Goal: Communication & Community: Participate in discussion

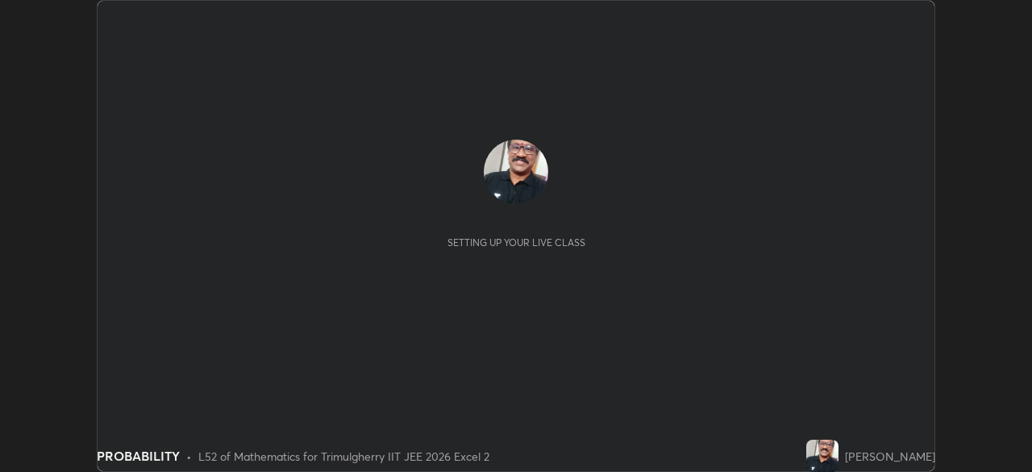
scroll to position [472, 1031]
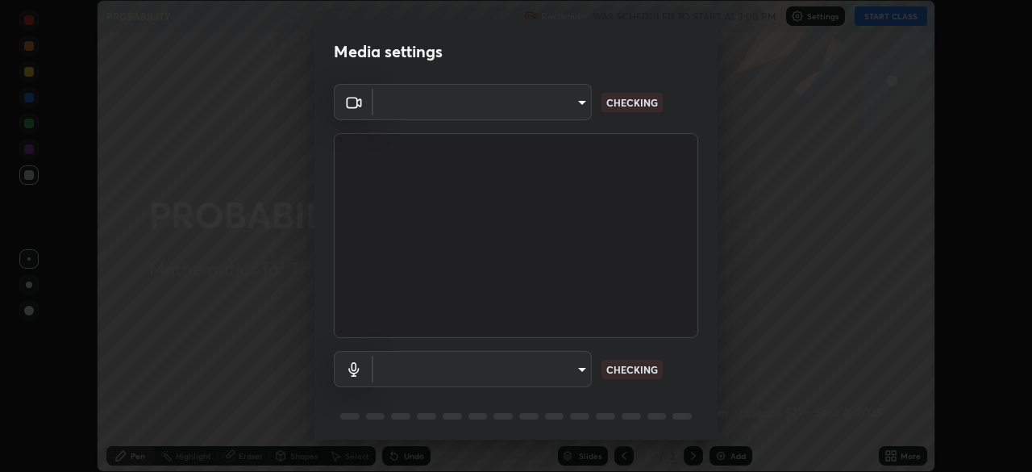
click at [892, 21] on div "Media settings ​ CHECKING ​ CHECKING 1 / 5 Next" at bounding box center [516, 236] width 1032 height 472
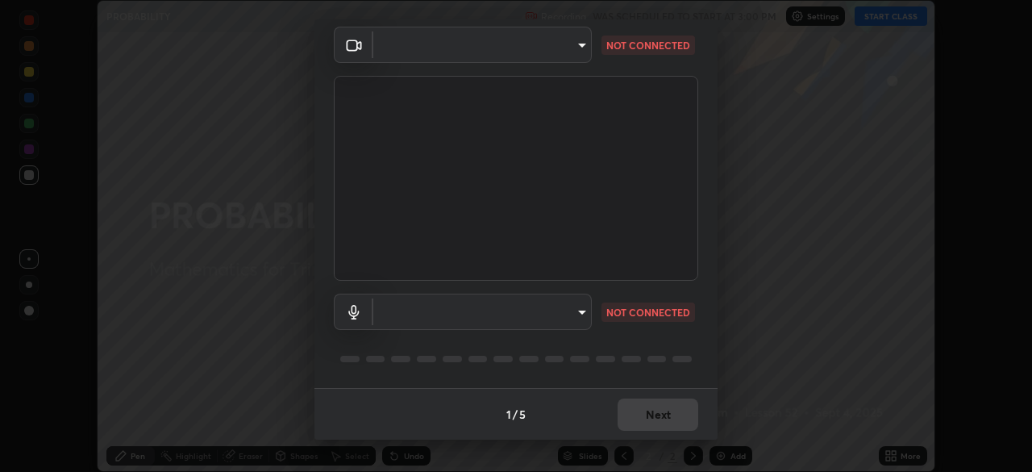
type input "fc4d4439d1e3cd5bf723ac255ffd14dacaf4da6be6177ce78d3c554f4da9d8ff"
type input "communications"
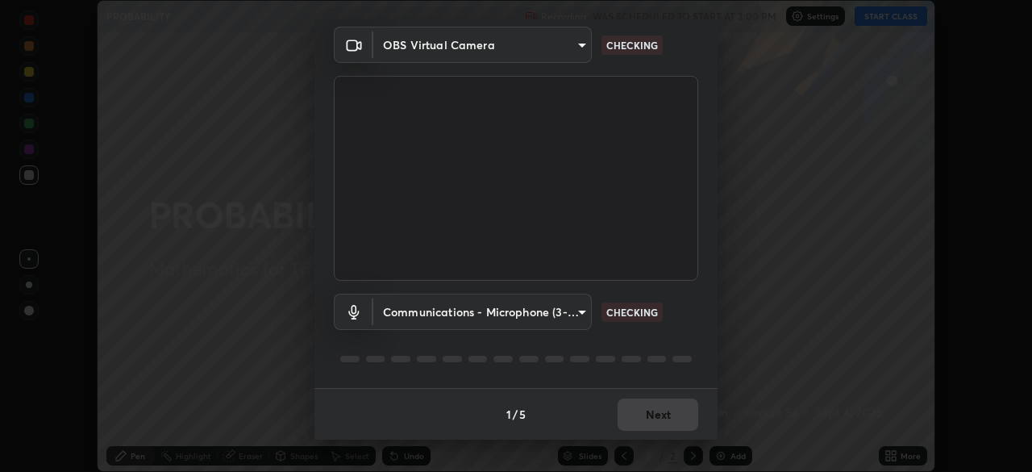
click at [655, 417] on div "1 / 5 Next" at bounding box center [515, 414] width 403 height 52
click at [659, 413] on div "1 / 5 Next" at bounding box center [515, 414] width 403 height 52
click at [655, 411] on div "1 / 5 Next" at bounding box center [515, 414] width 403 height 52
click at [632, 312] on p "CHECKING" at bounding box center [632, 312] width 52 height 15
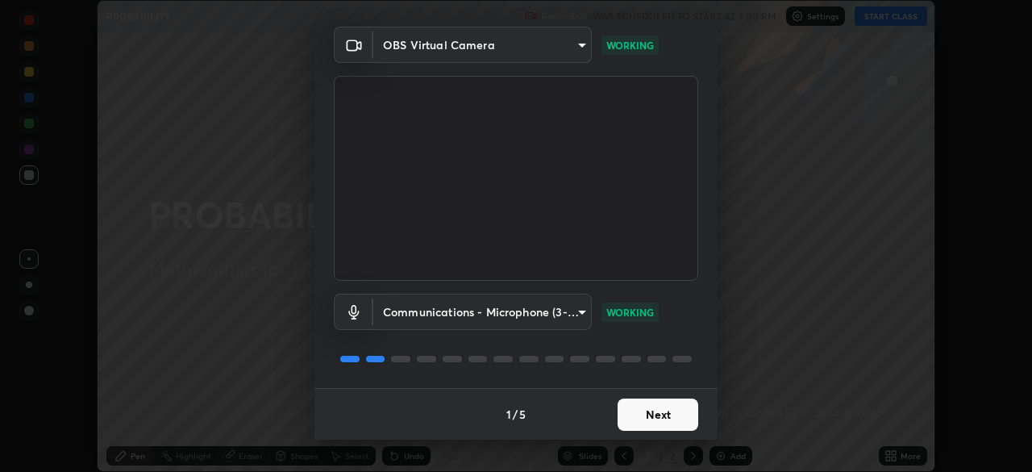
click at [656, 416] on button "Next" at bounding box center [657, 414] width 81 height 32
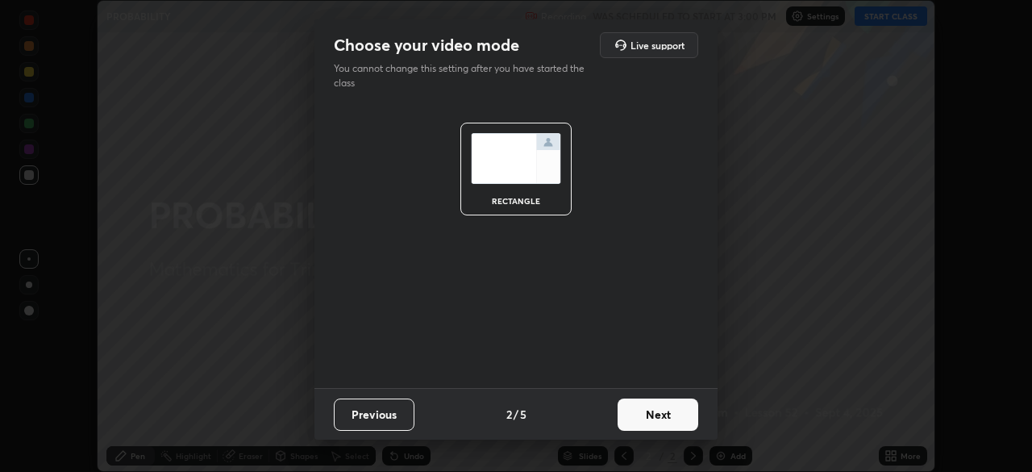
click at [659, 414] on button "Next" at bounding box center [657, 414] width 81 height 32
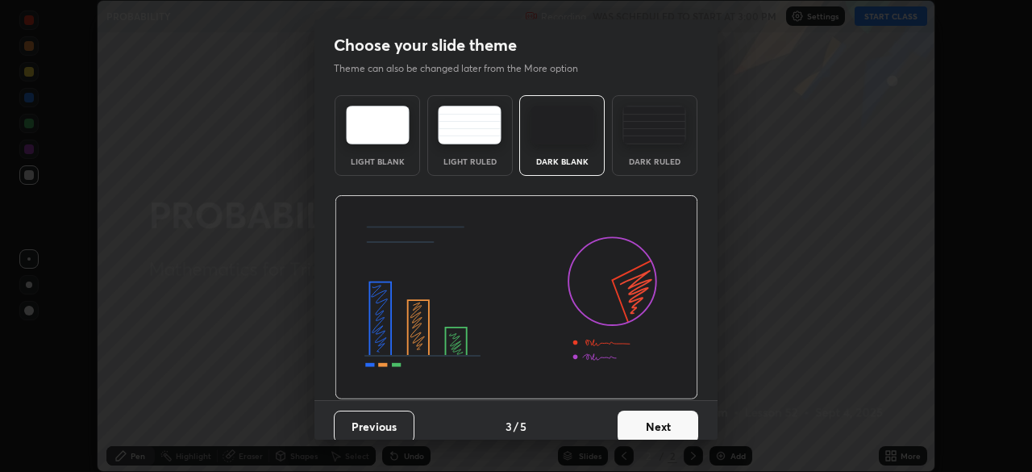
click at [656, 422] on button "Next" at bounding box center [657, 426] width 81 height 32
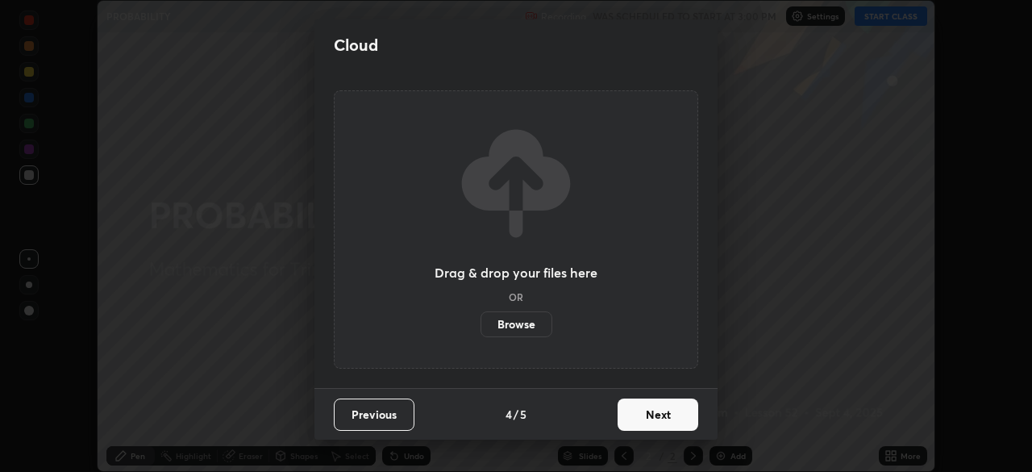
click at [655, 419] on button "Next" at bounding box center [657, 414] width 81 height 32
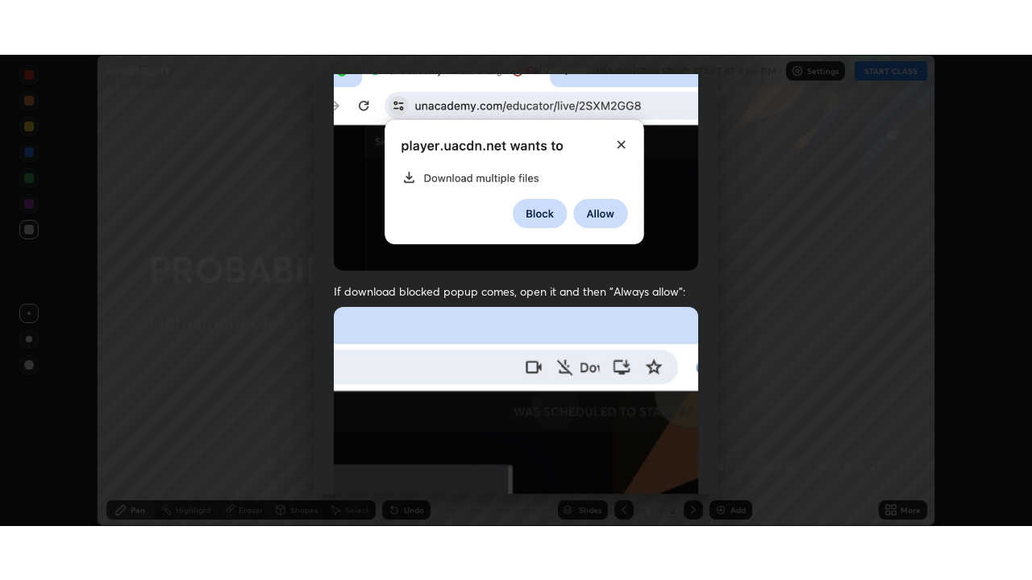
scroll to position [386, 0]
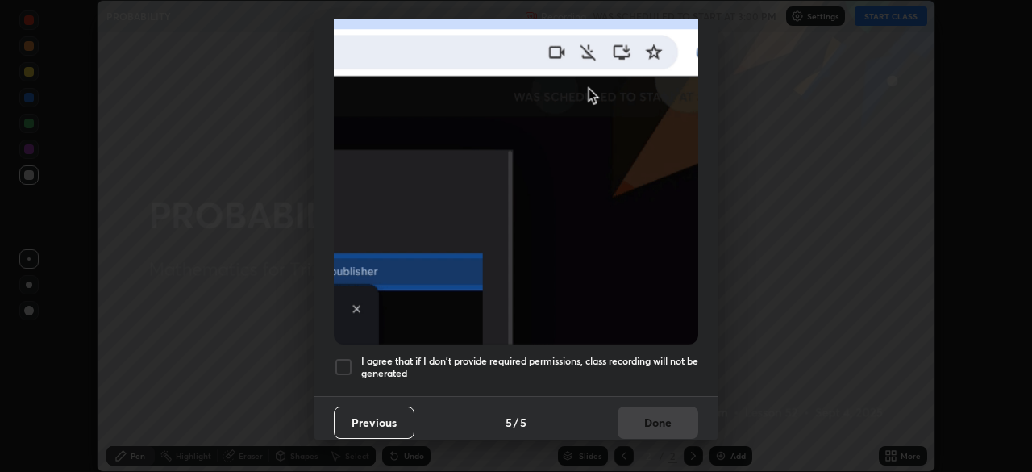
click at [347, 357] on div at bounding box center [343, 366] width 19 height 19
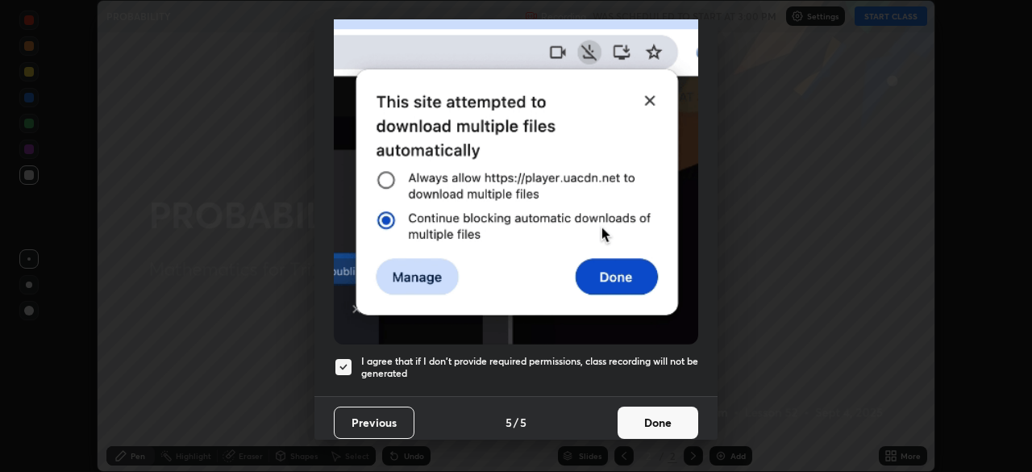
click at [654, 413] on button "Done" at bounding box center [657, 422] width 81 height 32
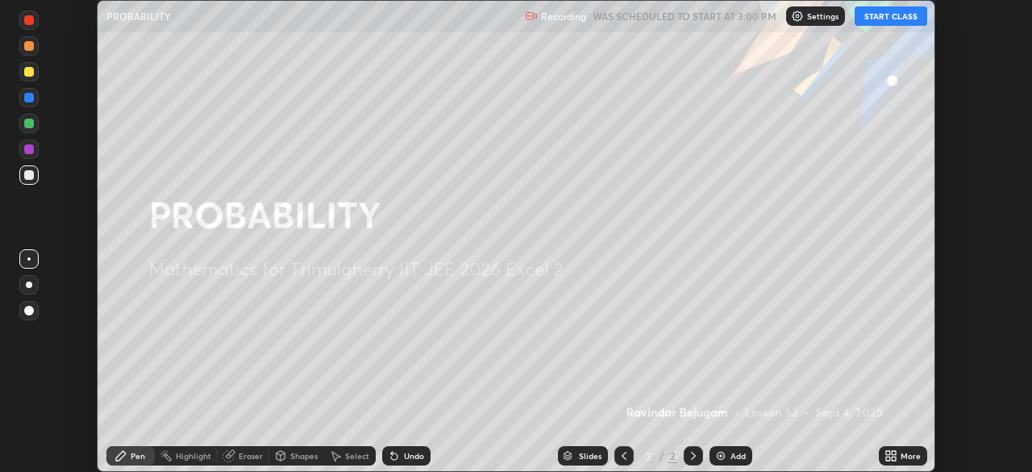
click at [879, 19] on button "START CLASS" at bounding box center [890, 15] width 73 height 19
click at [731, 455] on div "Add" at bounding box center [737, 455] width 15 height 8
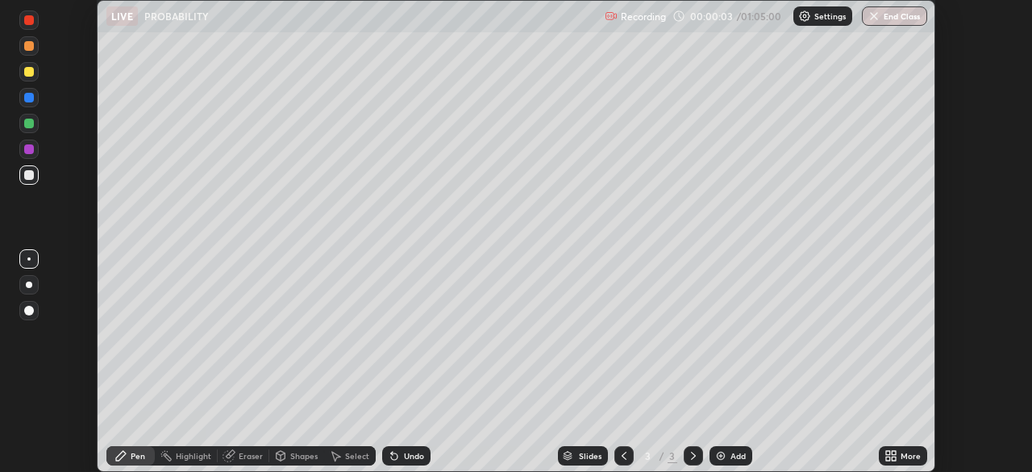
click at [895, 451] on icon at bounding box center [893, 453] width 4 height 4
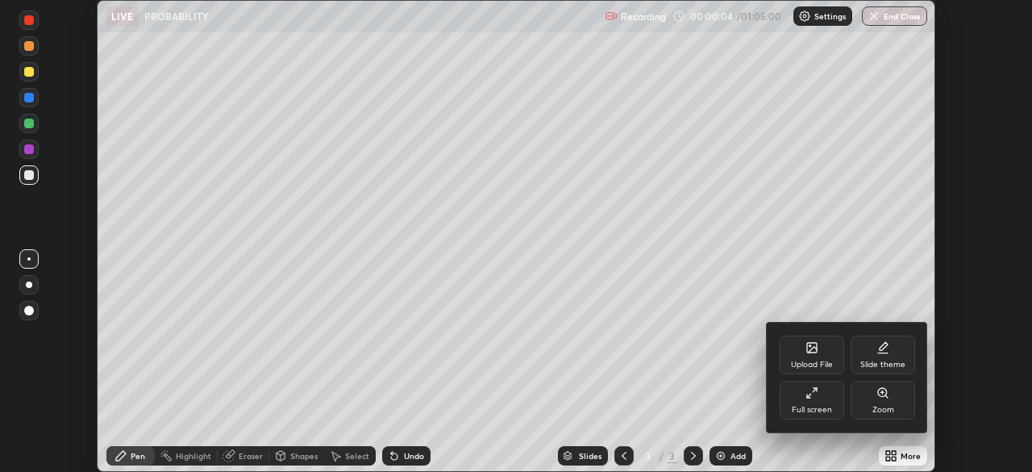
click at [810, 392] on icon at bounding box center [811, 392] width 13 height 13
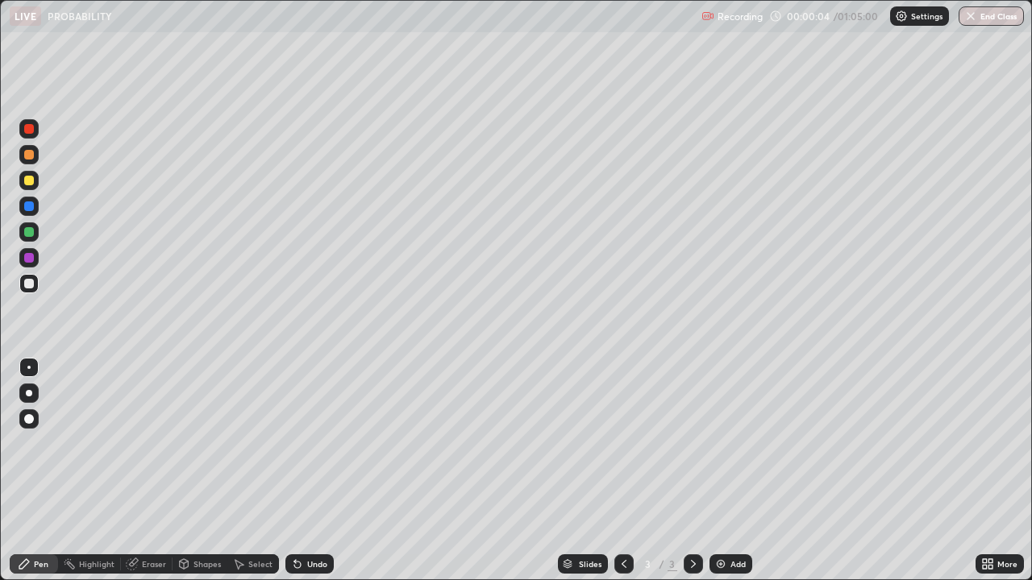
scroll to position [580, 1032]
click at [31, 239] on div at bounding box center [28, 231] width 19 height 19
click at [30, 281] on div at bounding box center [29, 284] width 10 height 10
click at [152, 471] on div "Eraser" at bounding box center [154, 564] width 24 height 8
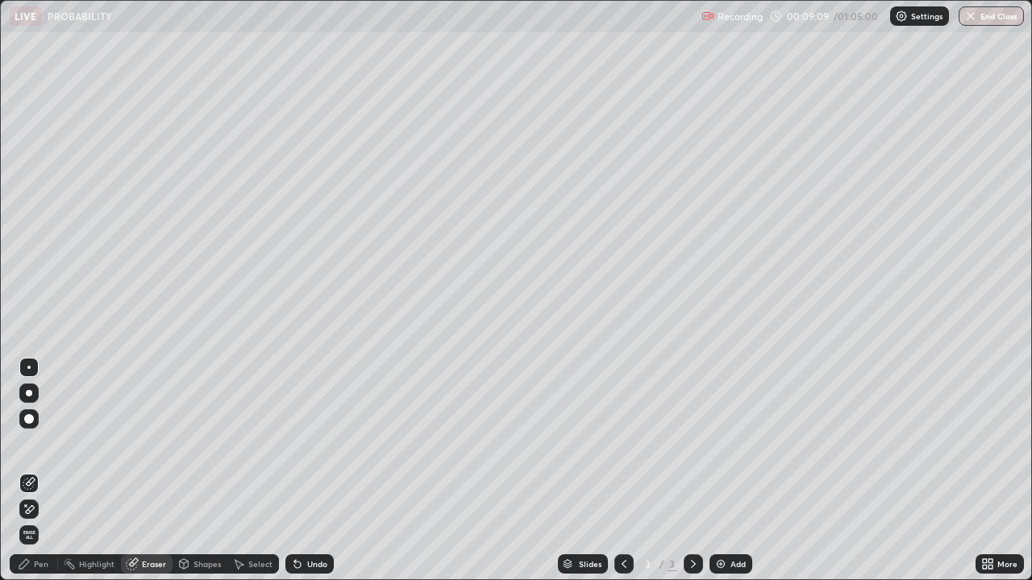
click at [48, 471] on div "Pen" at bounding box center [34, 564] width 48 height 19
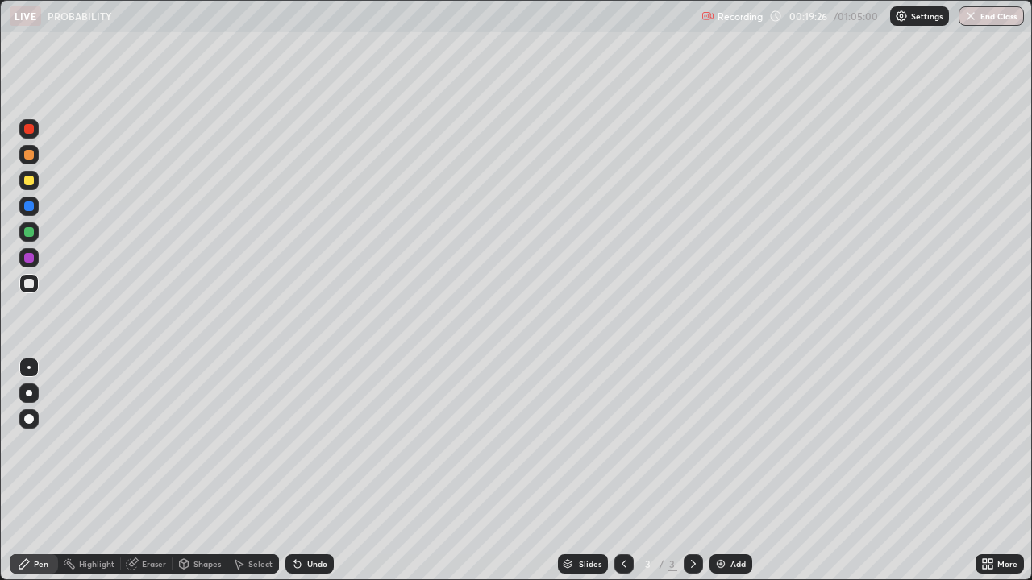
click at [730, 471] on div "Add" at bounding box center [737, 564] width 15 height 8
click at [311, 471] on div "Undo" at bounding box center [309, 564] width 48 height 19
click at [322, 471] on div "Undo" at bounding box center [317, 564] width 20 height 8
click at [734, 471] on div "Add" at bounding box center [737, 564] width 15 height 8
click at [29, 282] on div at bounding box center [29, 284] width 10 height 10
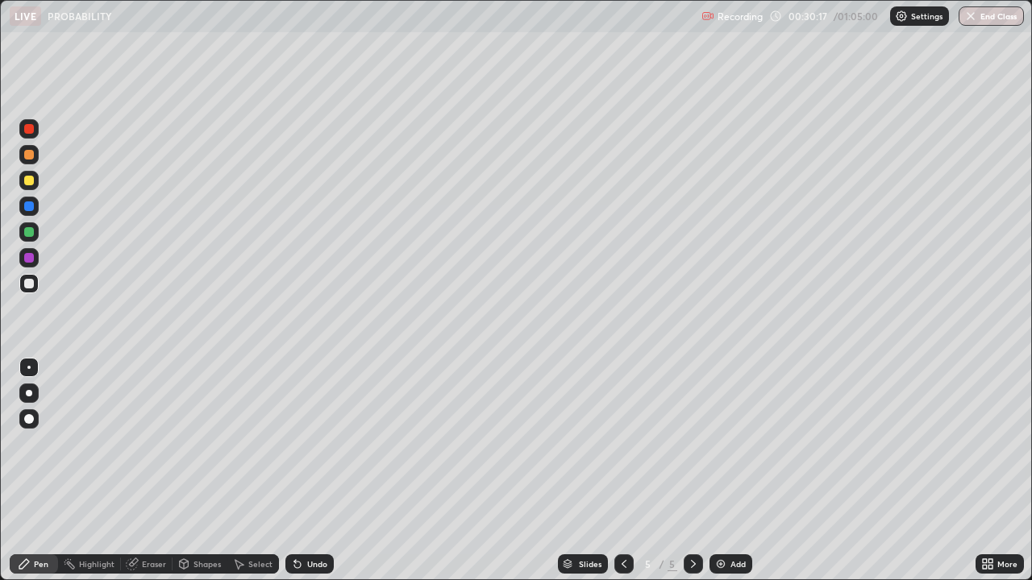
click at [30, 259] on div at bounding box center [29, 258] width 10 height 10
click at [33, 290] on div at bounding box center [28, 283] width 19 height 19
click at [318, 471] on div "Undo" at bounding box center [317, 564] width 20 height 8
click at [309, 471] on div "Undo" at bounding box center [309, 564] width 48 height 19
click at [36, 260] on div at bounding box center [28, 257] width 19 height 19
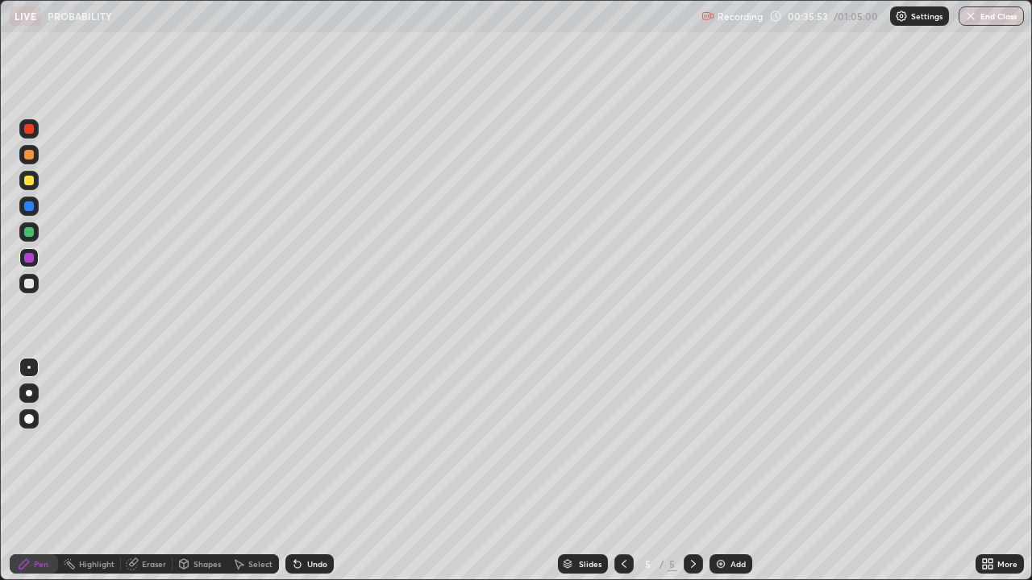
click at [35, 286] on div at bounding box center [28, 283] width 19 height 19
click at [721, 471] on img at bounding box center [720, 564] width 13 height 13
click at [148, 471] on div "Eraser" at bounding box center [154, 564] width 24 height 8
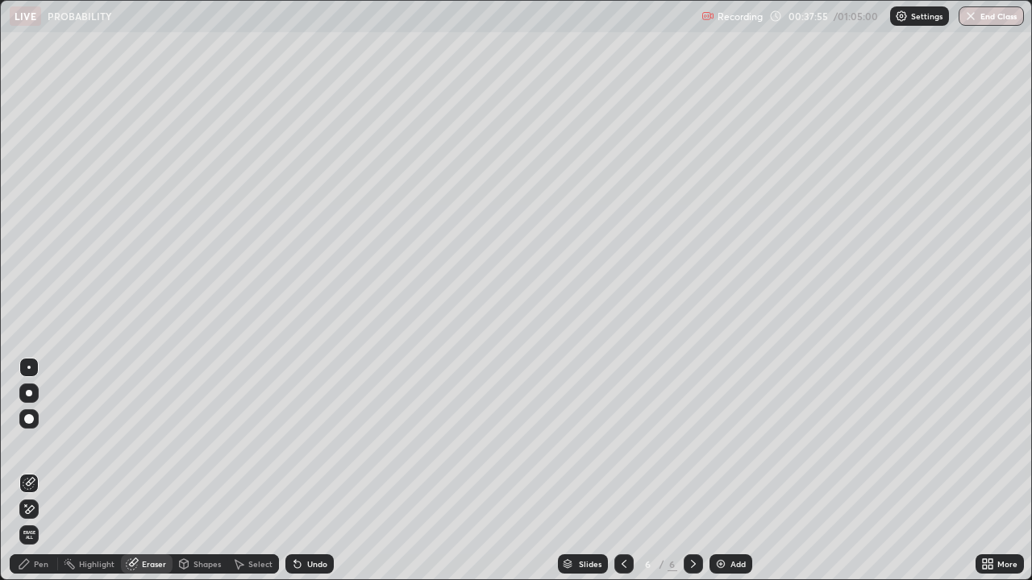
click at [41, 471] on div "Pen" at bounding box center [41, 564] width 15 height 8
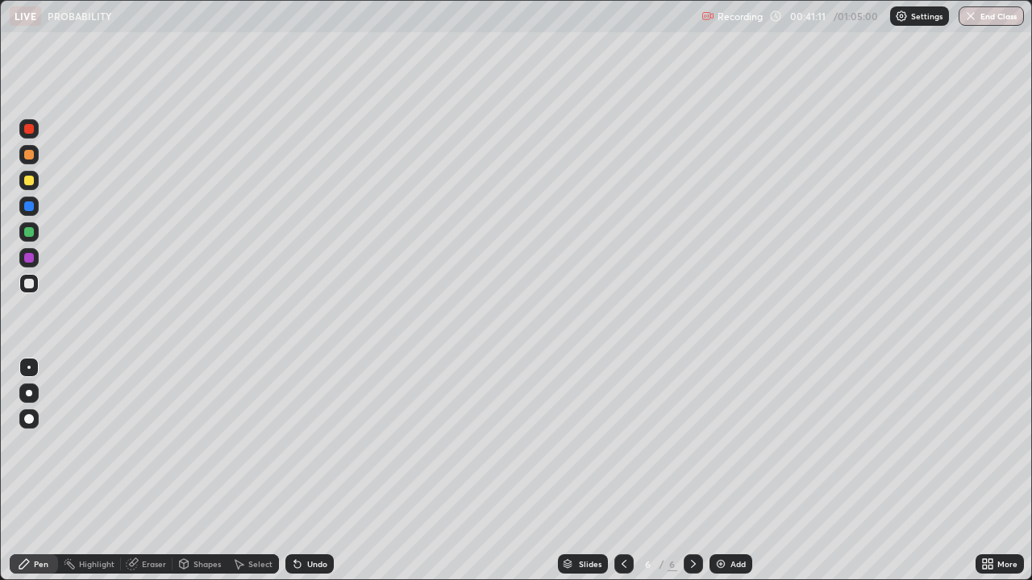
click at [148, 471] on div "Eraser" at bounding box center [154, 564] width 24 height 8
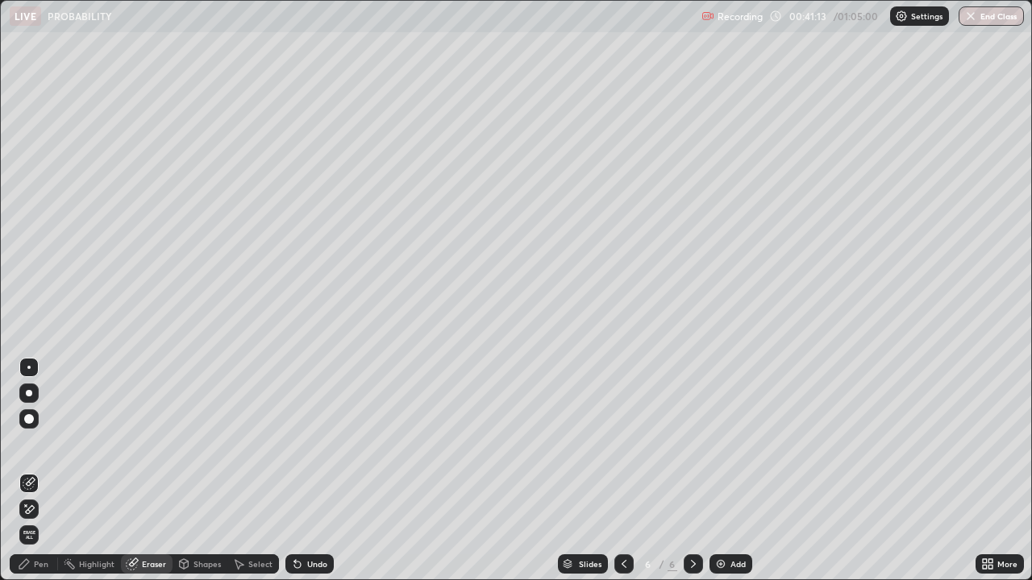
click at [44, 471] on div "Pen" at bounding box center [41, 564] width 15 height 8
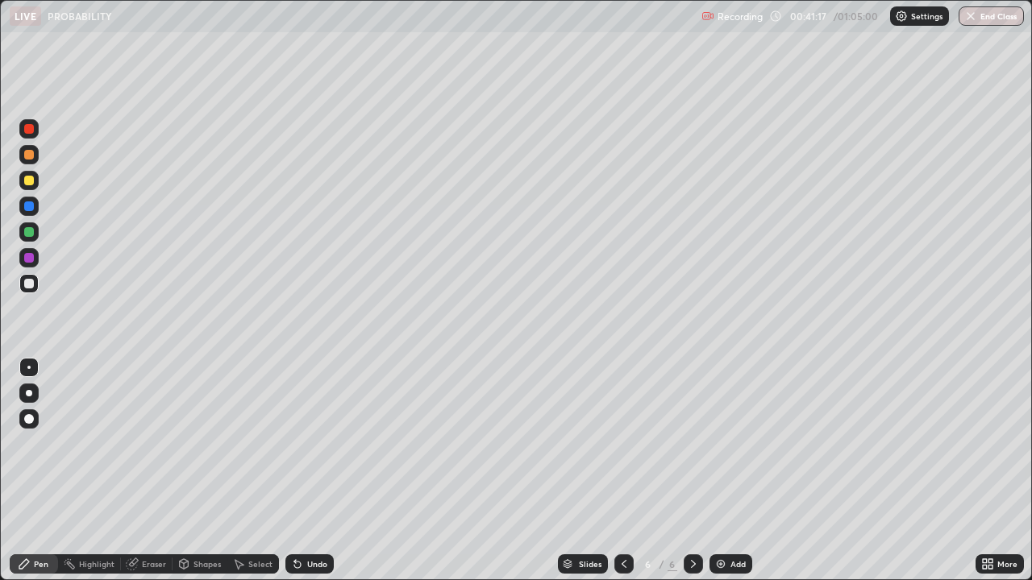
click at [157, 471] on div "Eraser" at bounding box center [154, 564] width 24 height 8
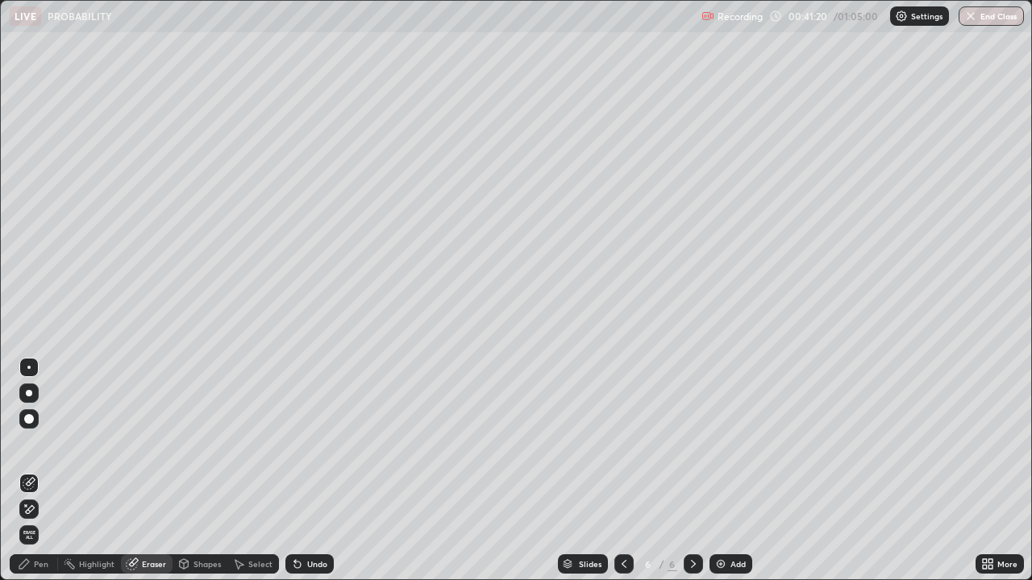
click at [39, 471] on div "Pen" at bounding box center [41, 564] width 15 height 8
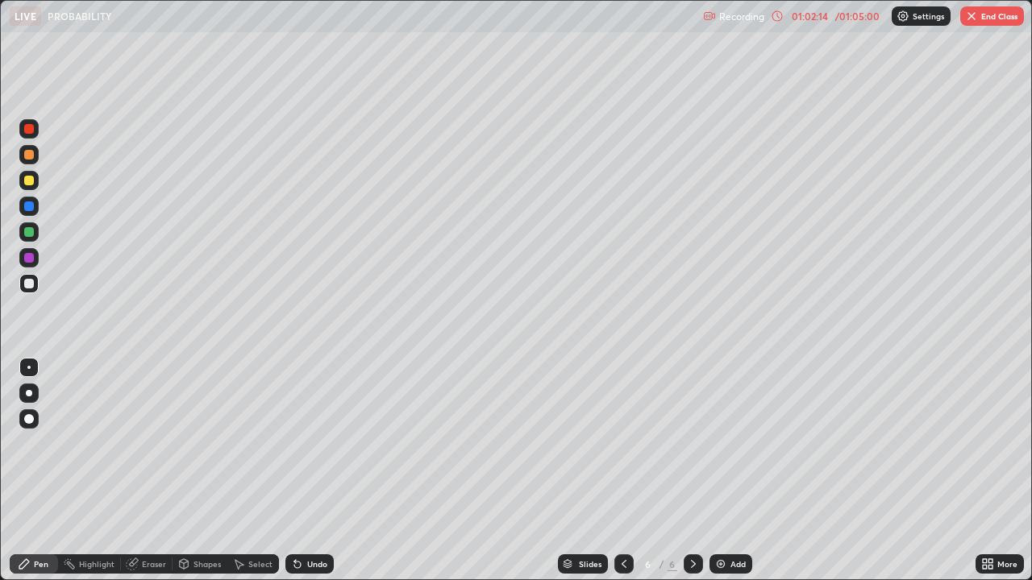
click at [725, 471] on img at bounding box center [720, 564] width 13 height 13
click at [992, 18] on button "End Class" at bounding box center [992, 15] width 64 height 19
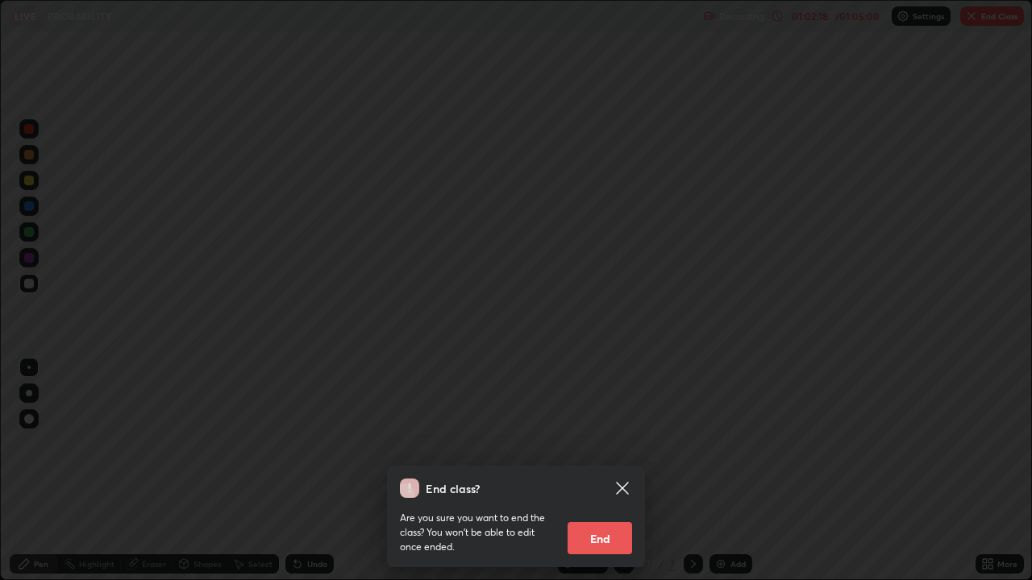
click at [616, 471] on button "End" at bounding box center [599, 538] width 64 height 32
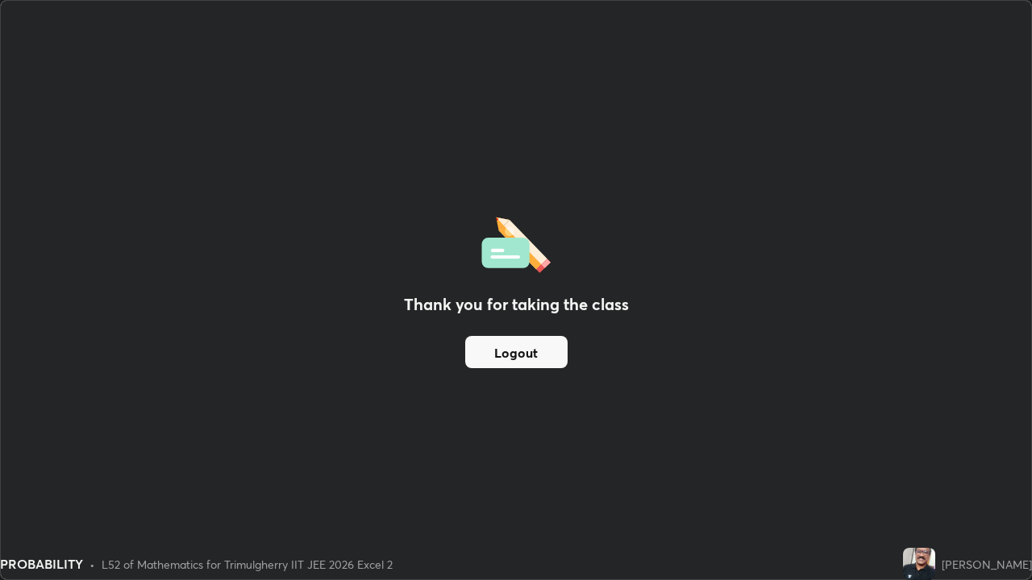
click at [544, 351] on button "Logout" at bounding box center [516, 352] width 102 height 32
